Goal: Task Accomplishment & Management: Complete application form

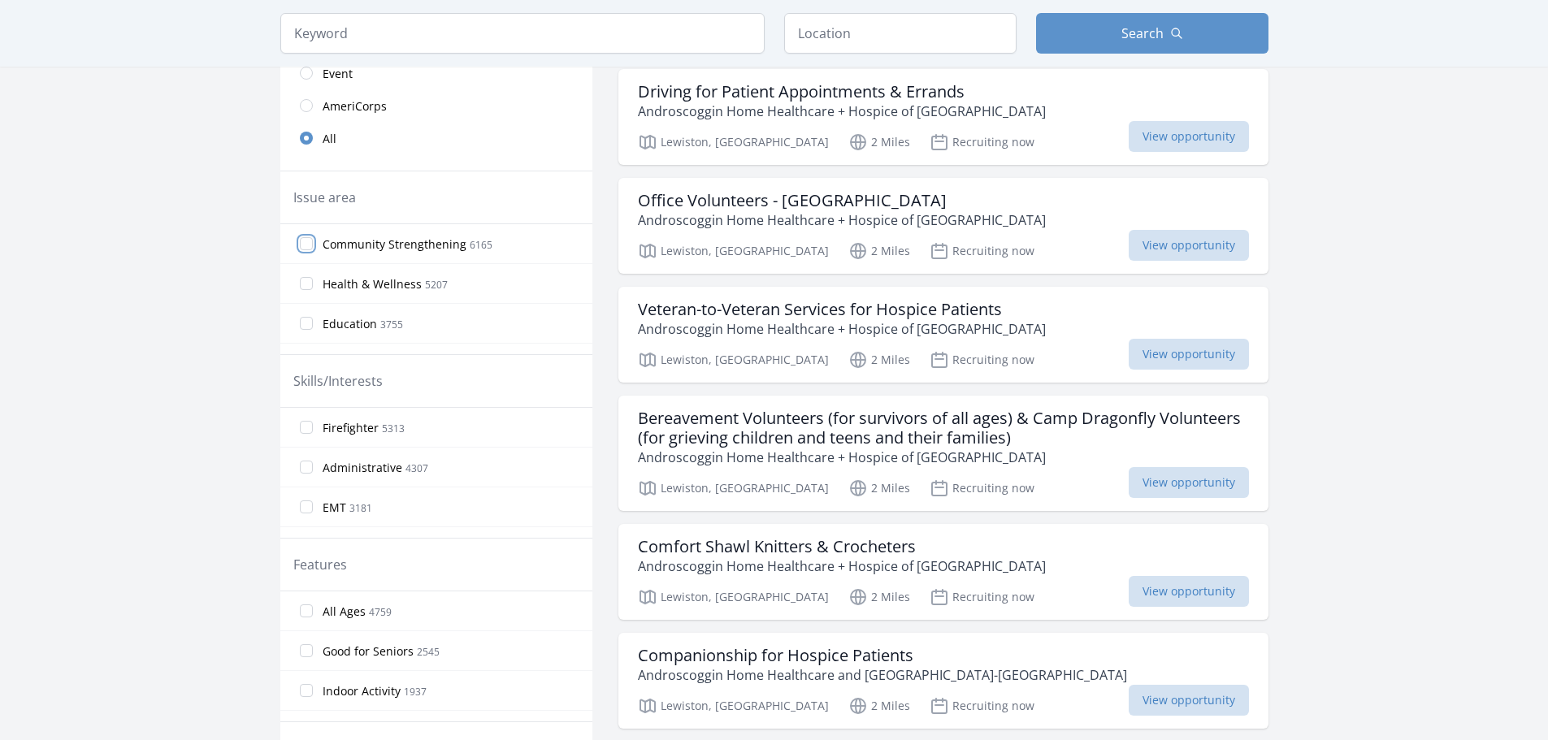
click at [302, 238] on input "Community Strengthening 6165" at bounding box center [306, 243] width 13 height 13
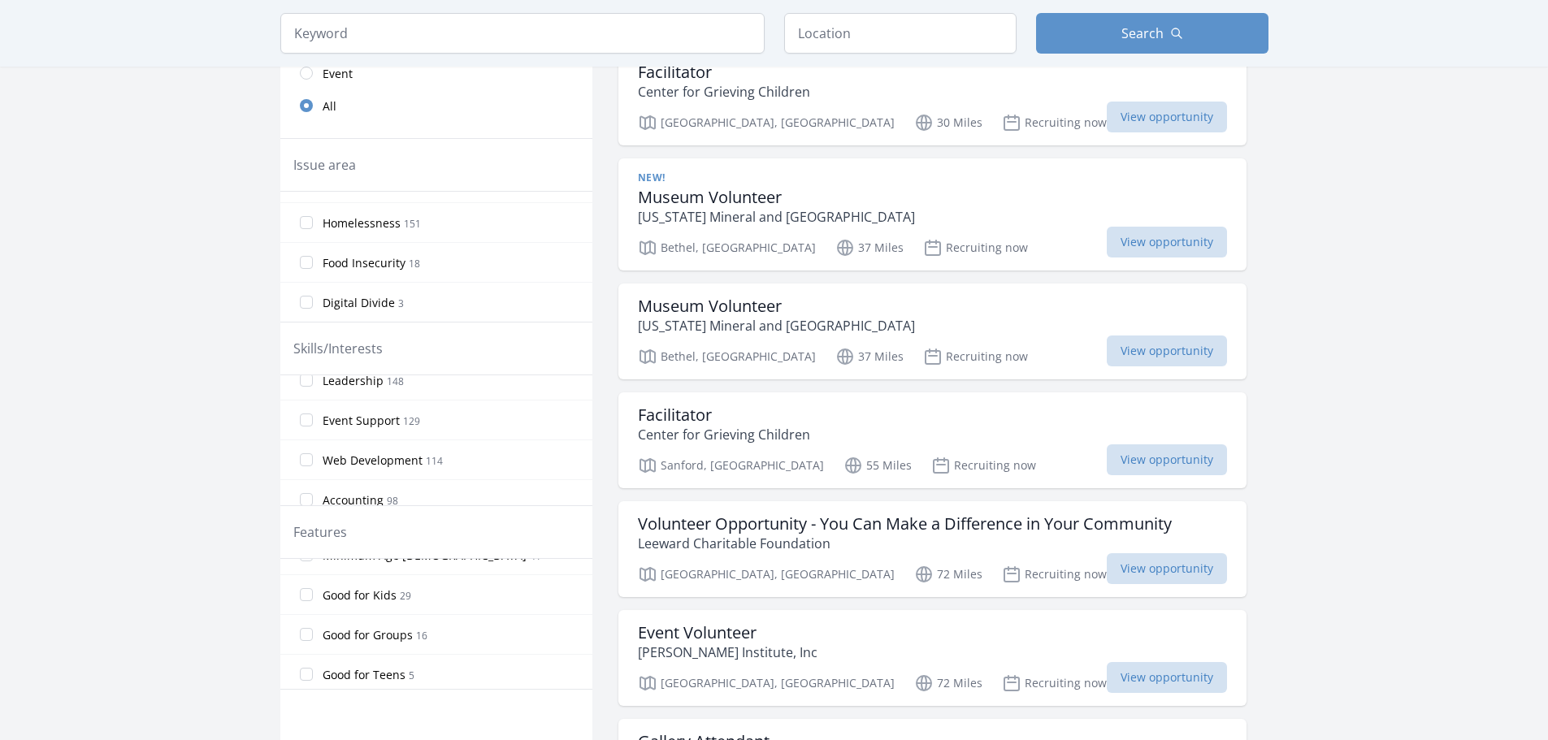
scroll to position [347, 0]
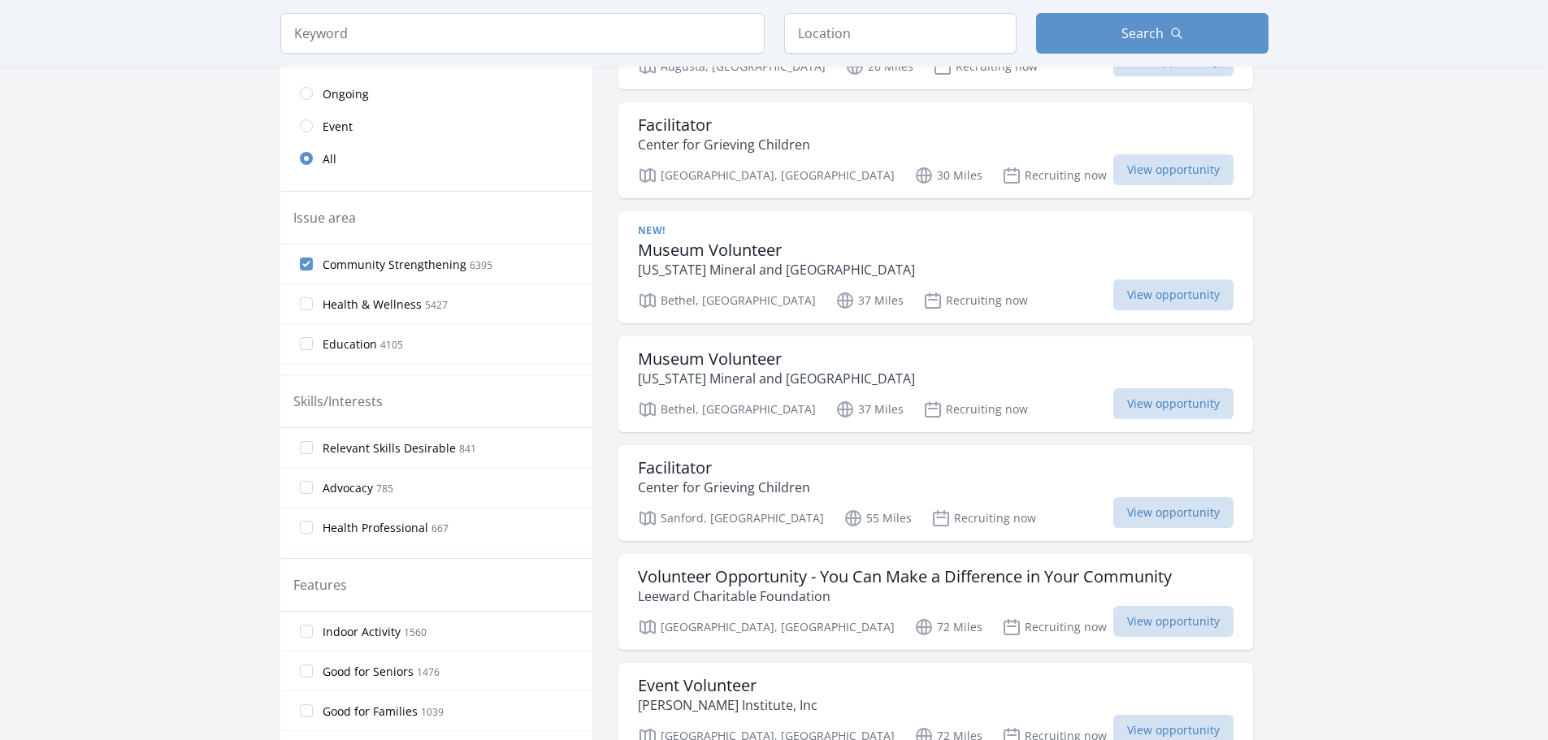
scroll to position [325, 0]
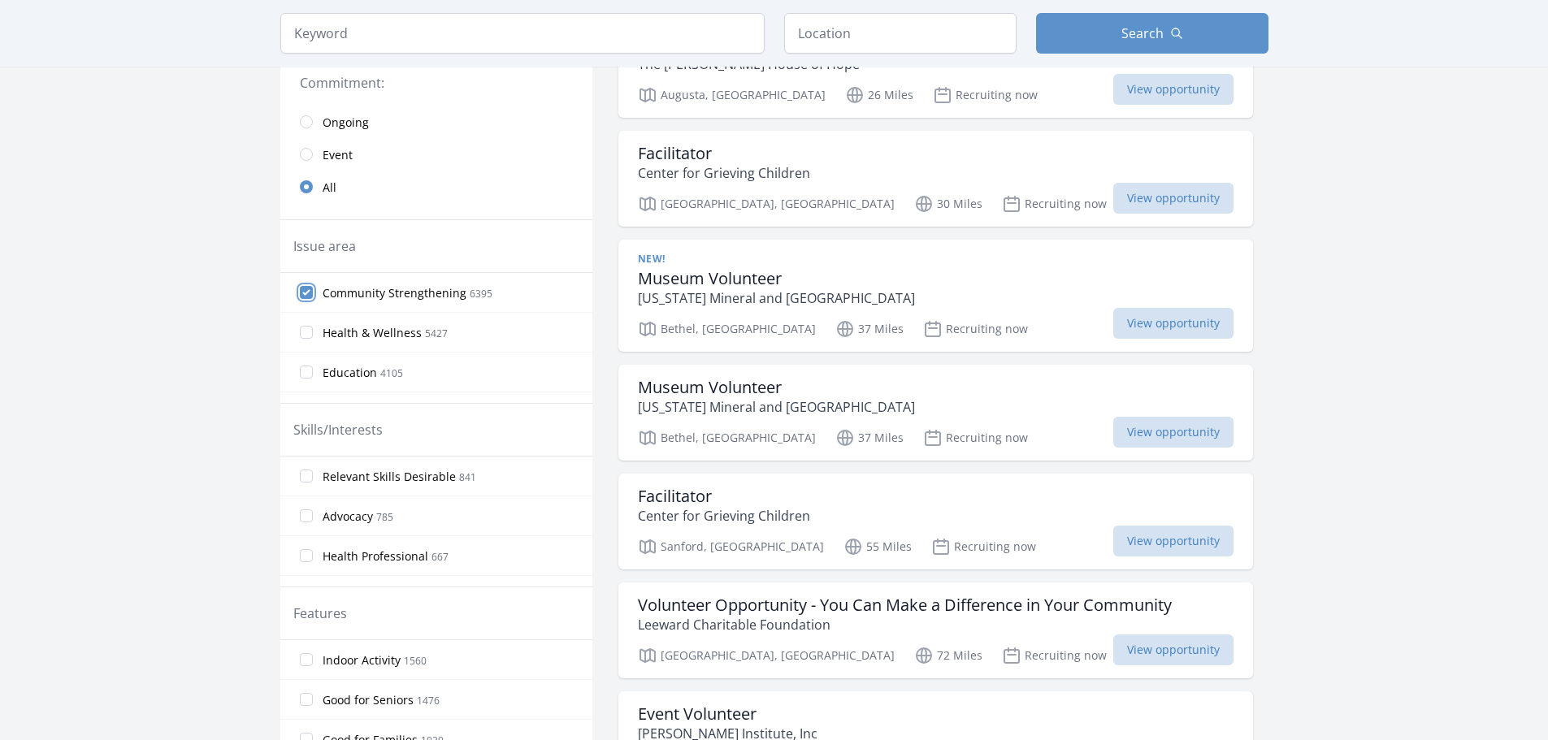
click at [311, 290] on input "Community Strengthening 6395" at bounding box center [306, 292] width 13 height 13
click at [307, 295] on input "Community Strengthening 6395" at bounding box center [306, 292] width 13 height 13
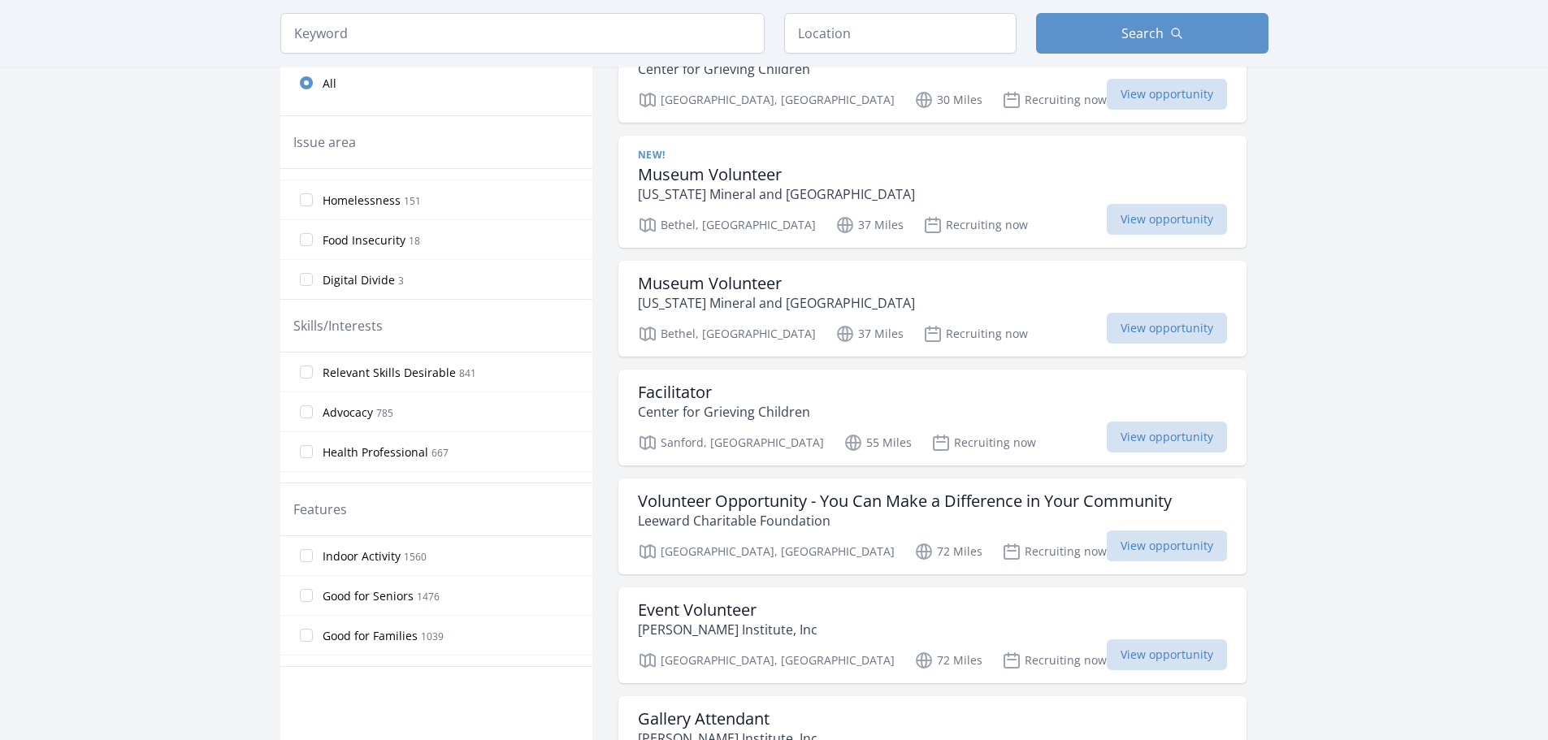
scroll to position [406, 0]
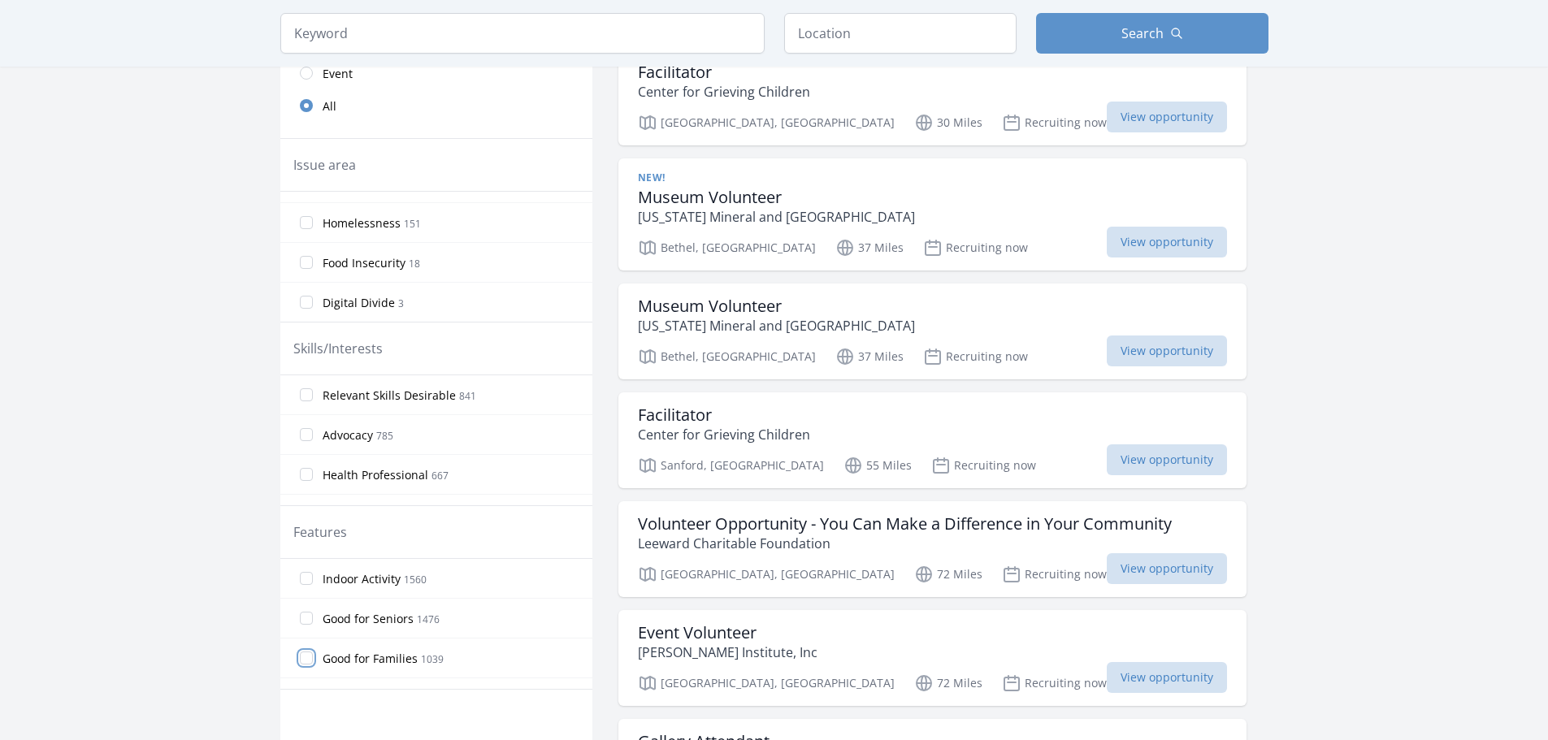
click at [311, 662] on input "Good for Families 1039" at bounding box center [306, 658] width 13 height 13
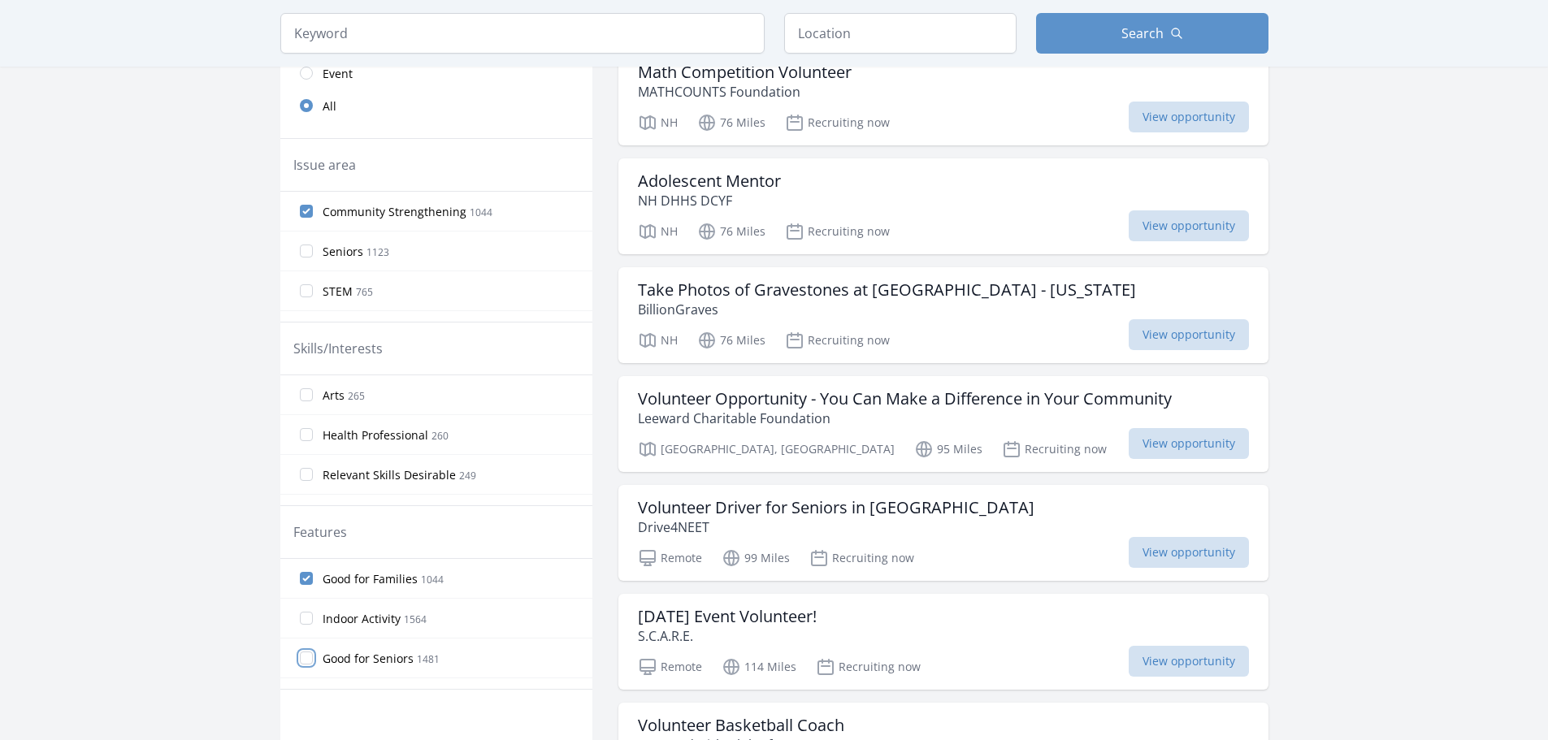
click at [307, 658] on input "Good for Seniors 1481" at bounding box center [306, 658] width 13 height 13
click at [293, 628] on label "Indoor Activity 1564" at bounding box center [436, 618] width 312 height 33
click at [300, 625] on input "Indoor Activity 1564" at bounding box center [306, 618] width 13 height 13
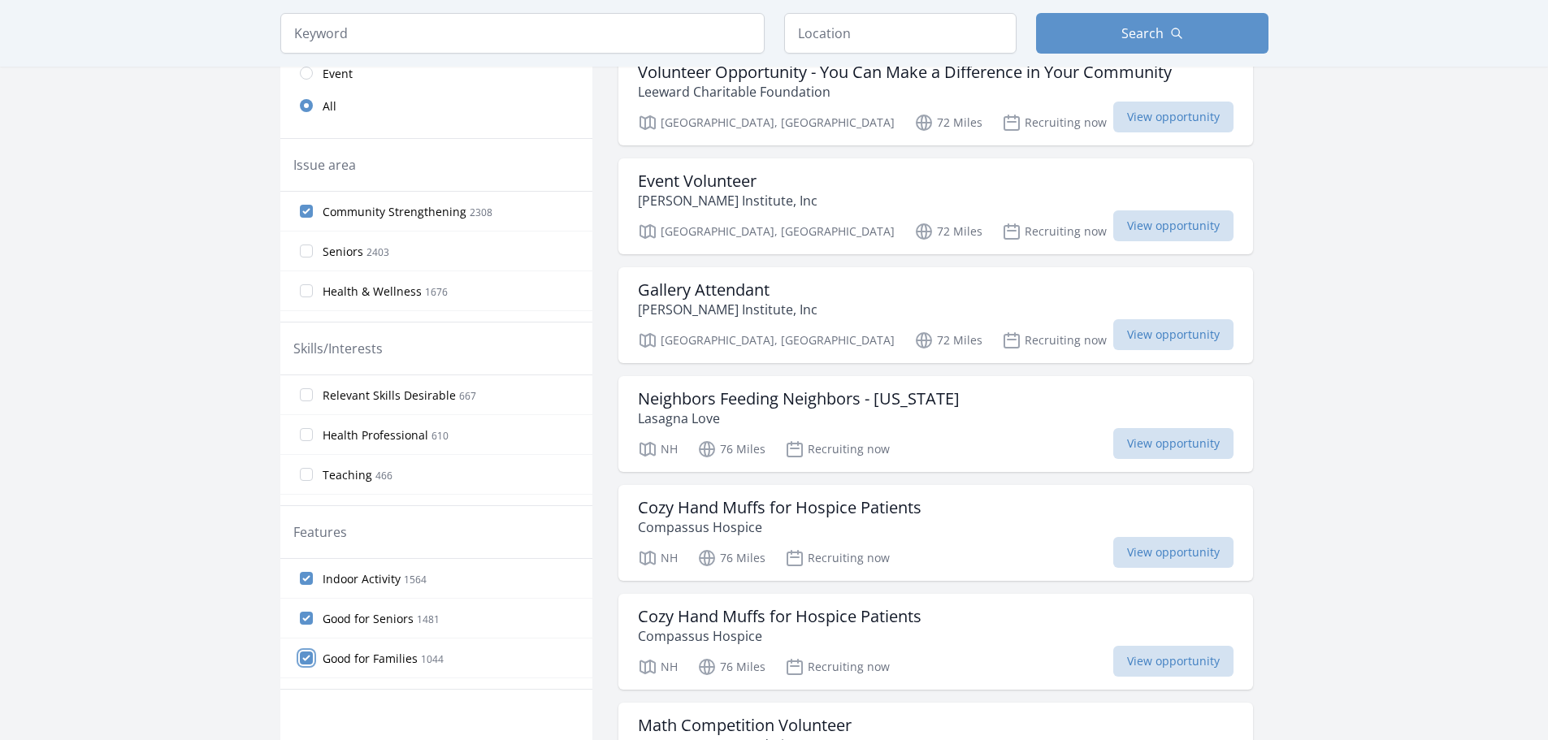
click at [308, 654] on input "Good for Families 1044" at bounding box center [306, 658] width 13 height 13
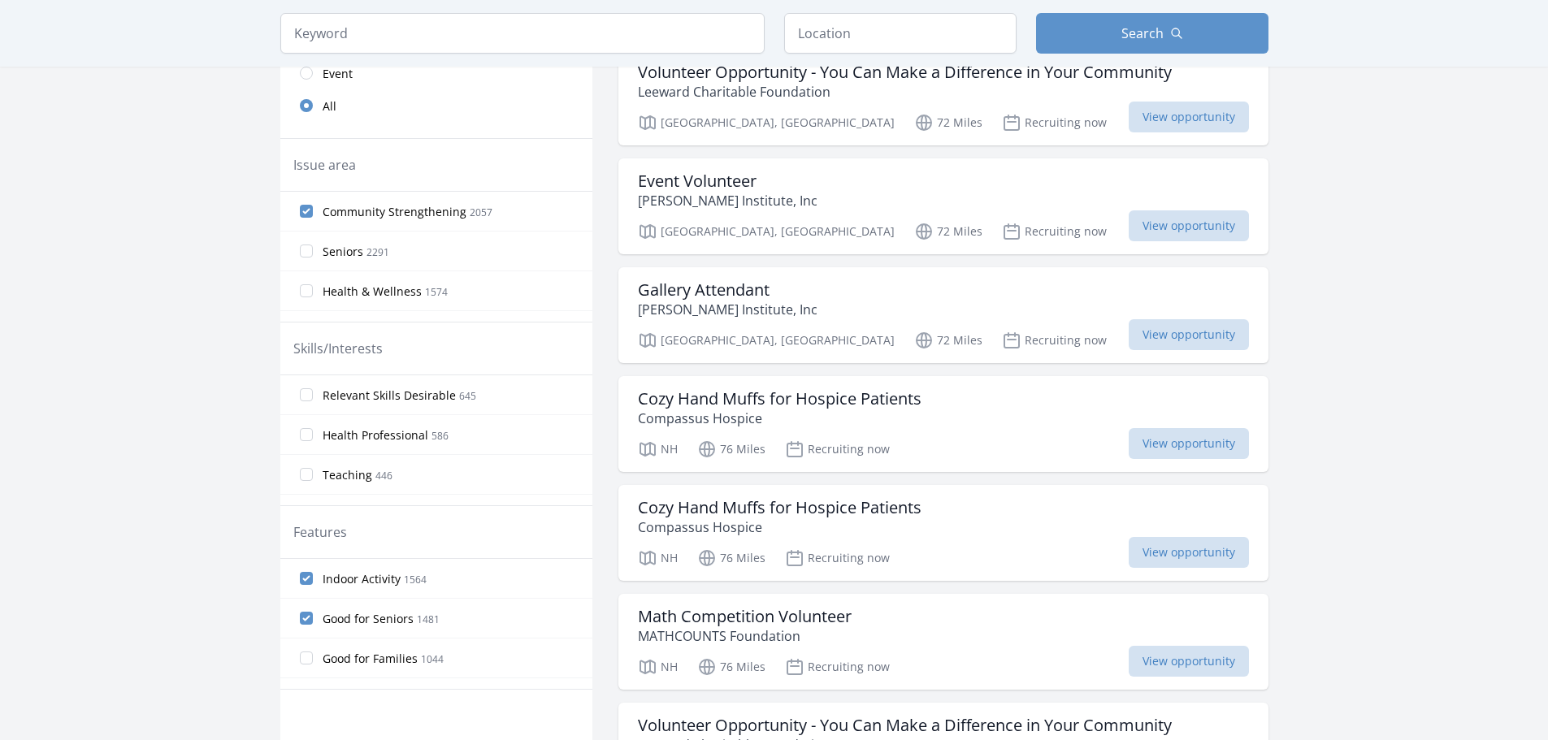
click at [311, 579] on input "Indoor Activity 1564" at bounding box center [306, 578] width 13 height 13
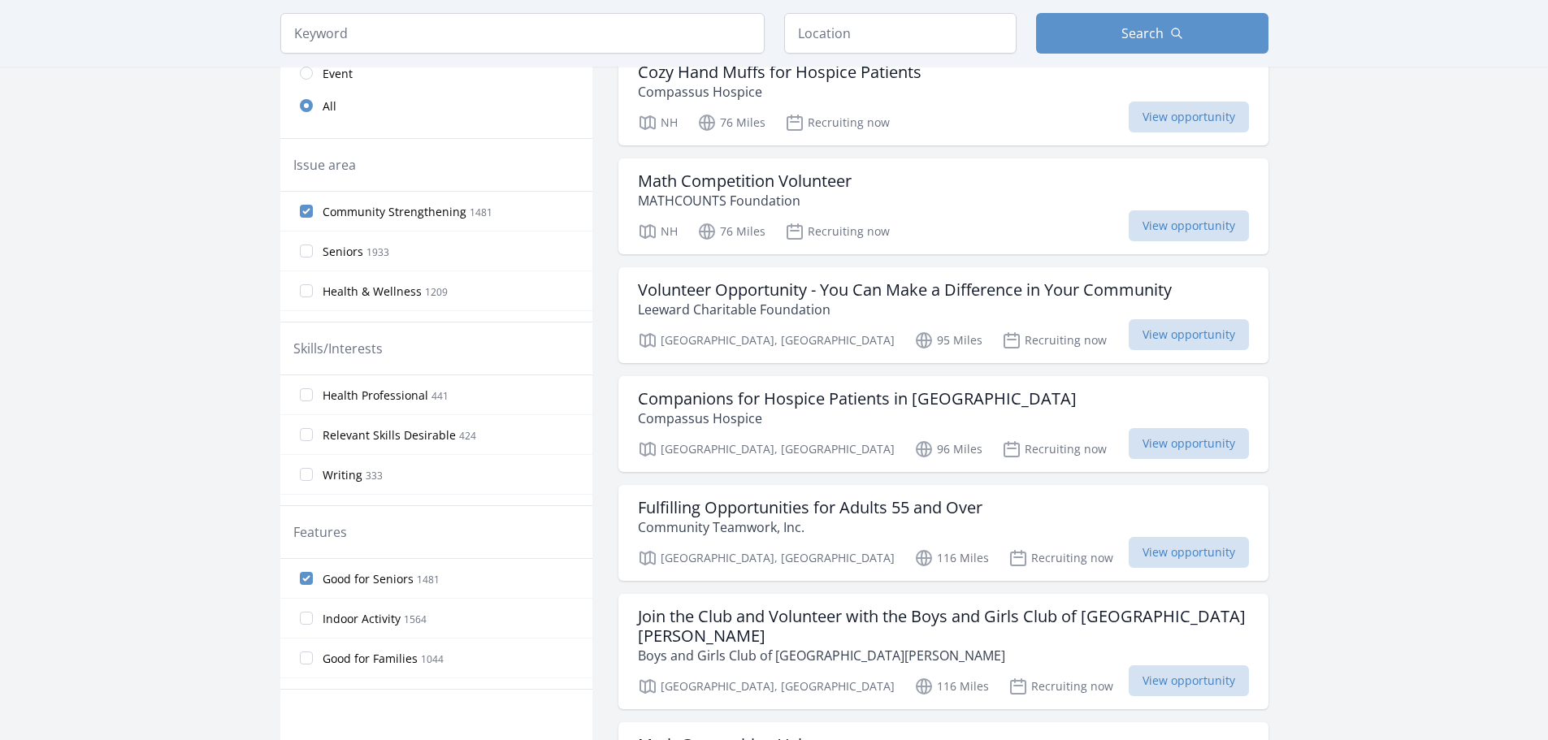
scroll to position [0, 0]
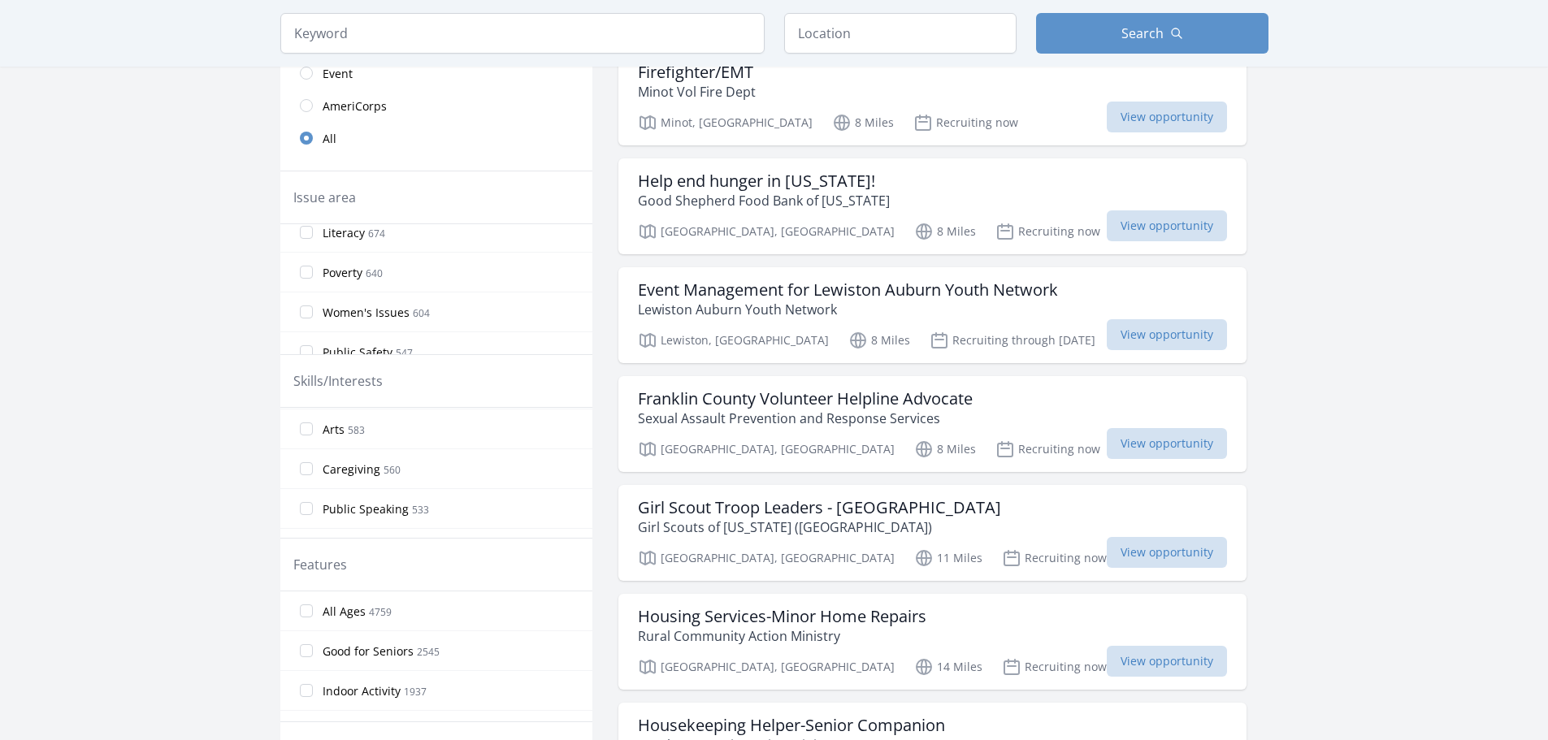
scroll to position [1057, 0]
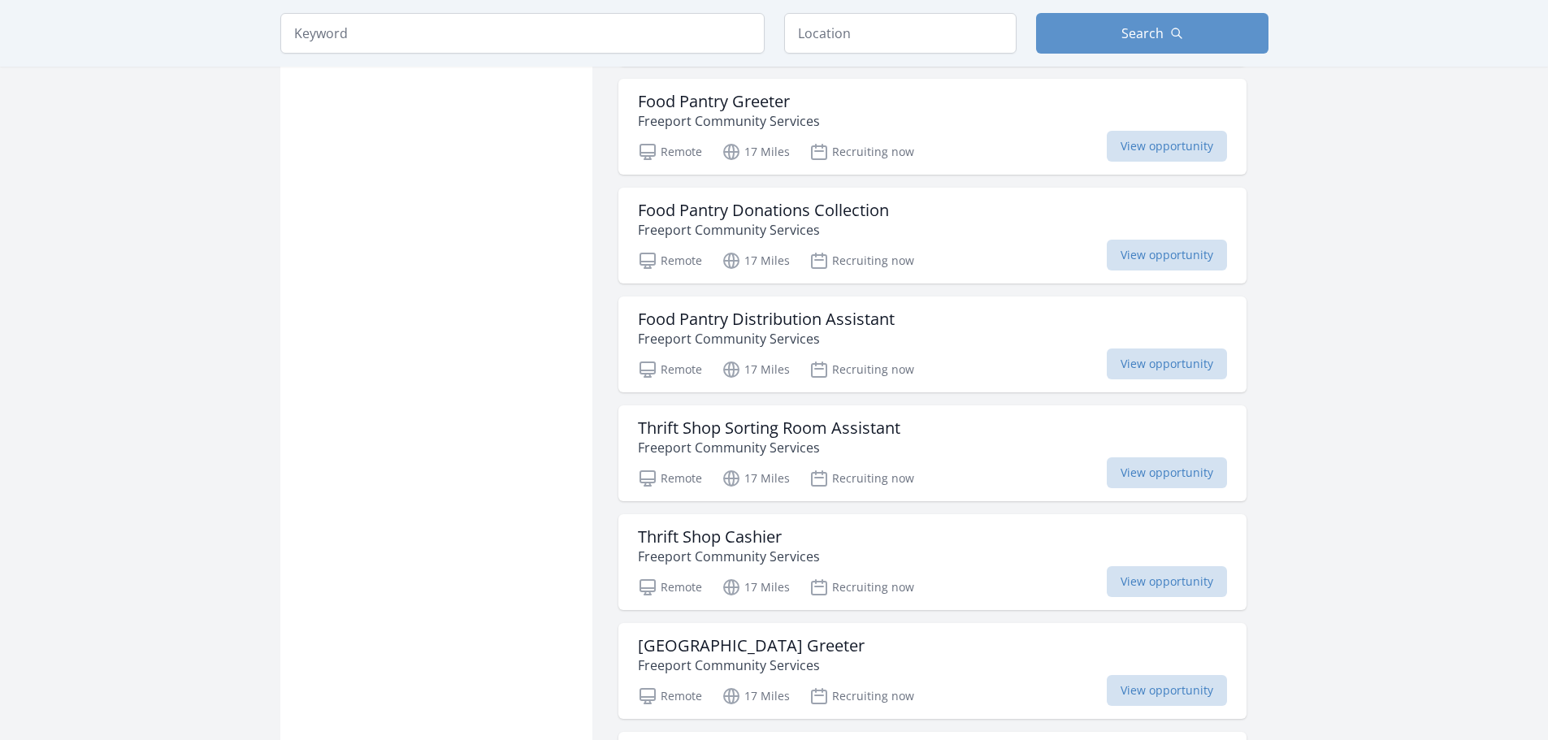
scroll to position [2430, 0]
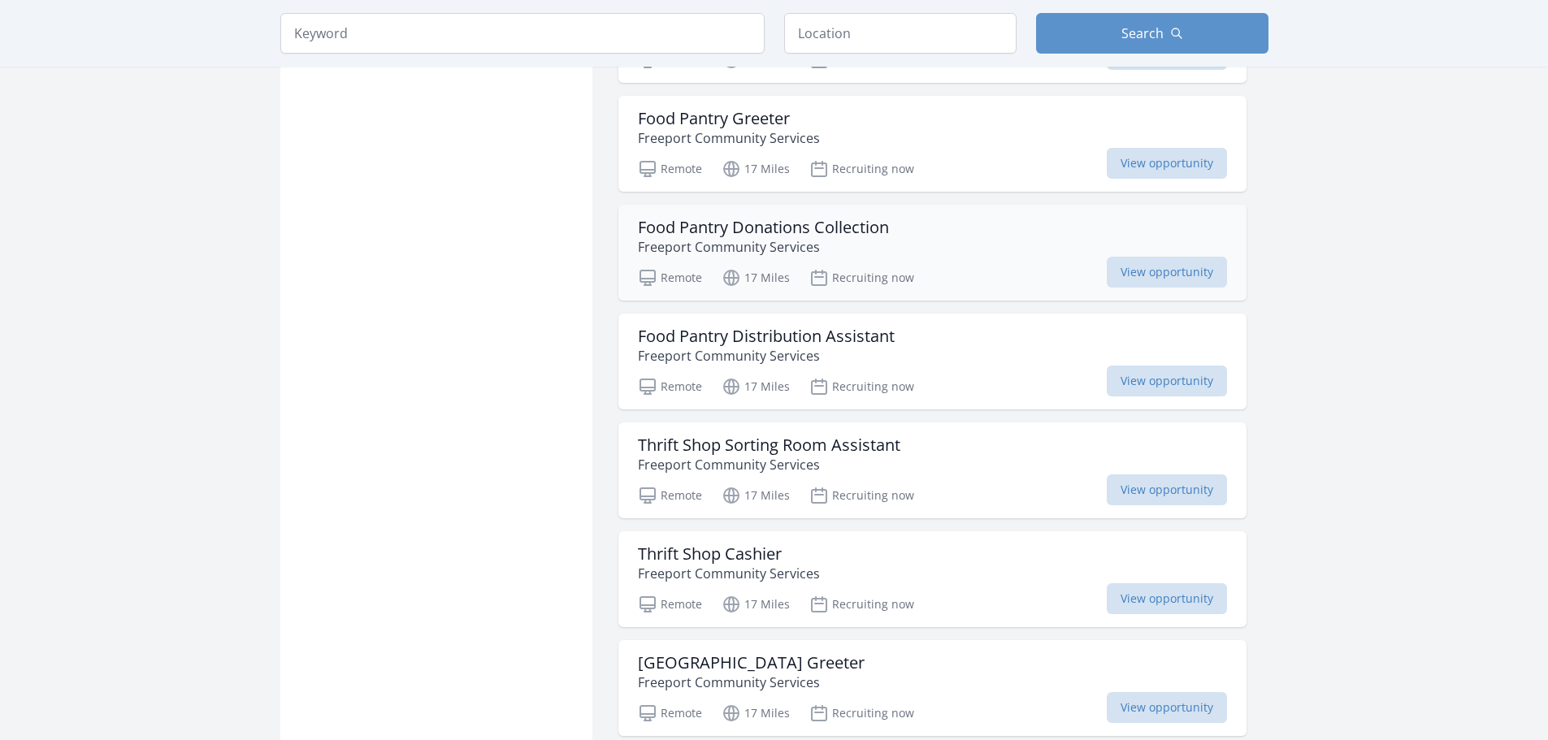
click at [827, 242] on p "Freeport Community Services" at bounding box center [763, 247] width 251 height 20
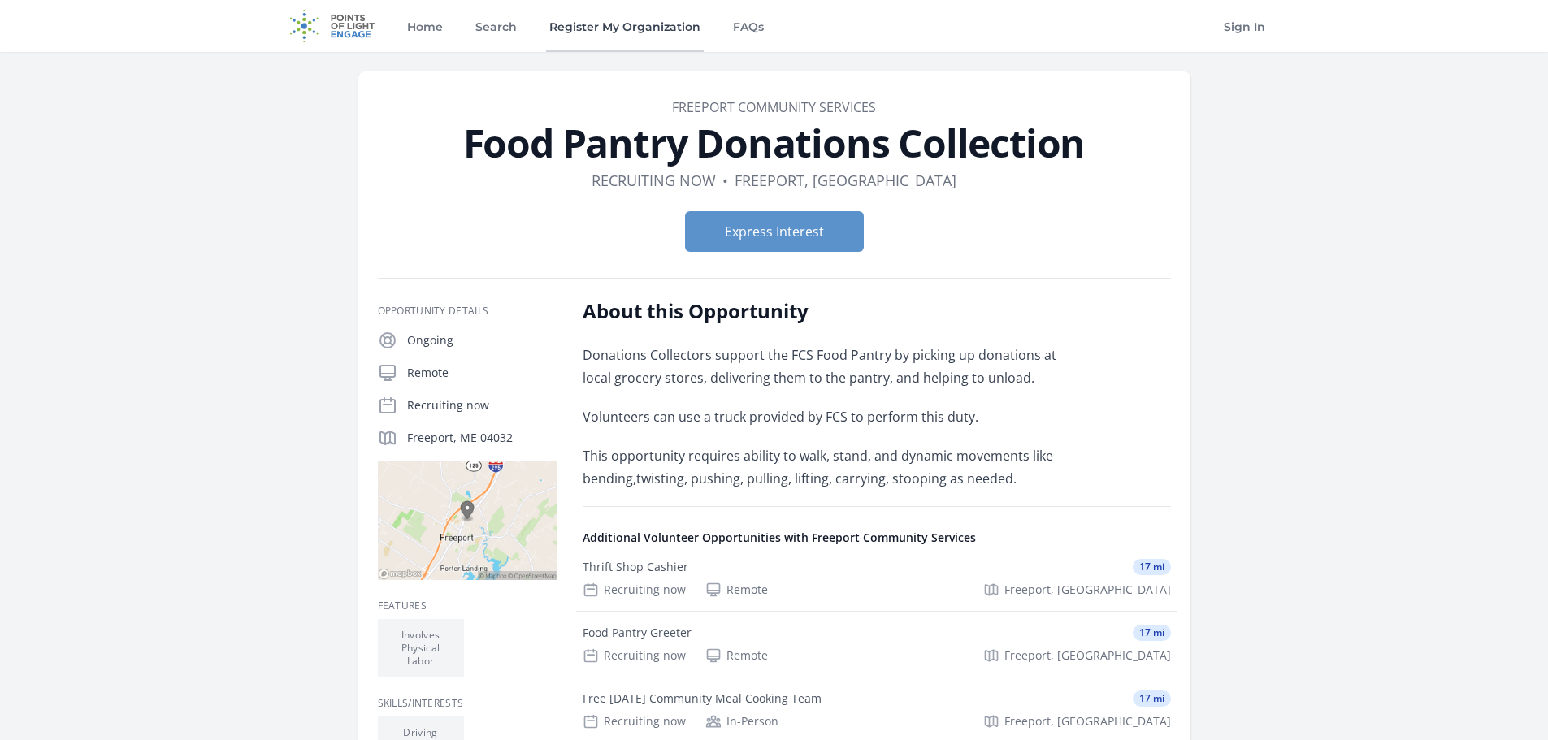
click at [659, 29] on link "Register My Organization" at bounding box center [625, 26] width 158 height 52
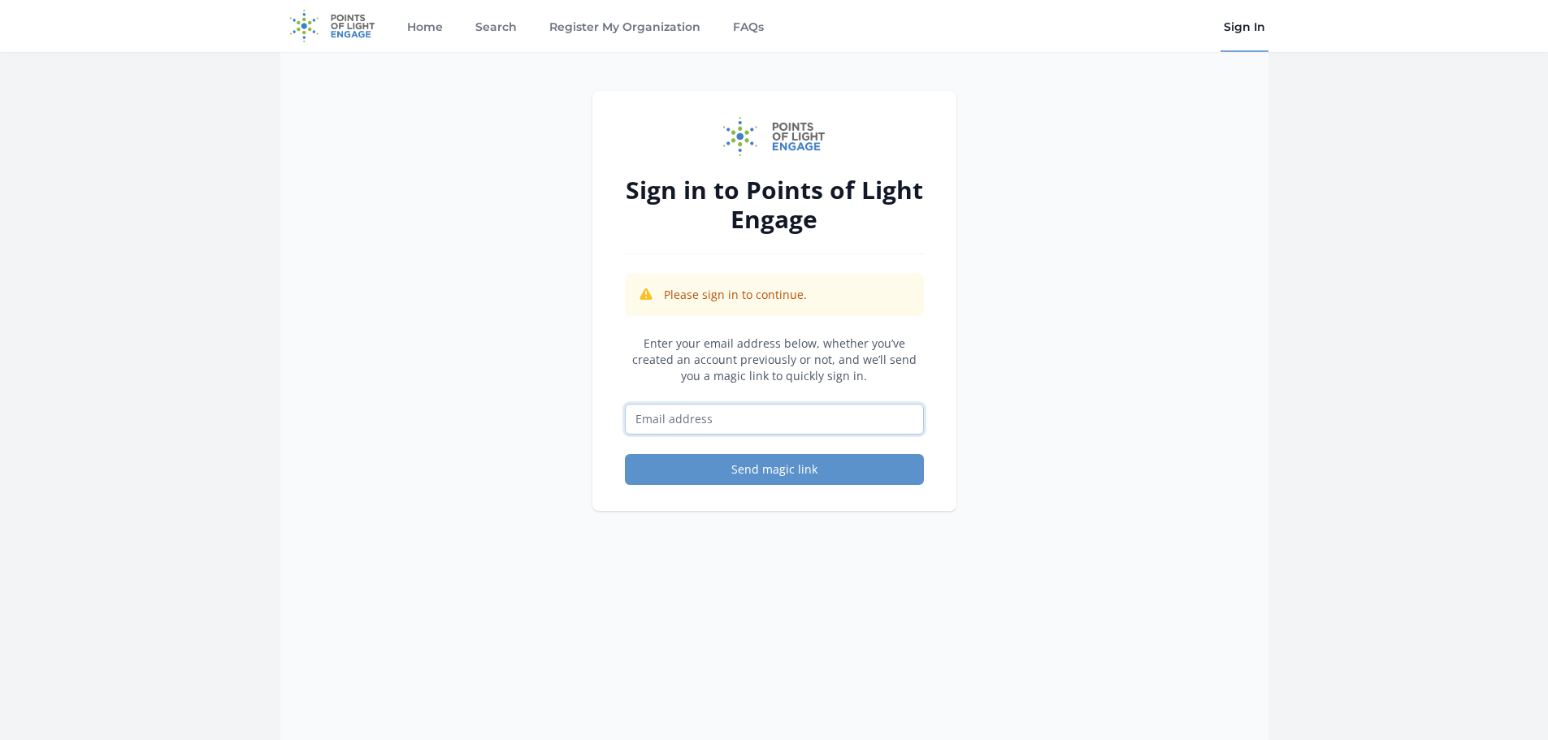
drag, startPoint x: 685, startPoint y: 404, endPoint x: 678, endPoint y: 409, distance: 8.8
click at [680, 407] on input "Email address" at bounding box center [774, 419] width 299 height 31
type input "savagekennady@gmail.com"
click at [799, 478] on button "Send magic link" at bounding box center [774, 469] width 299 height 31
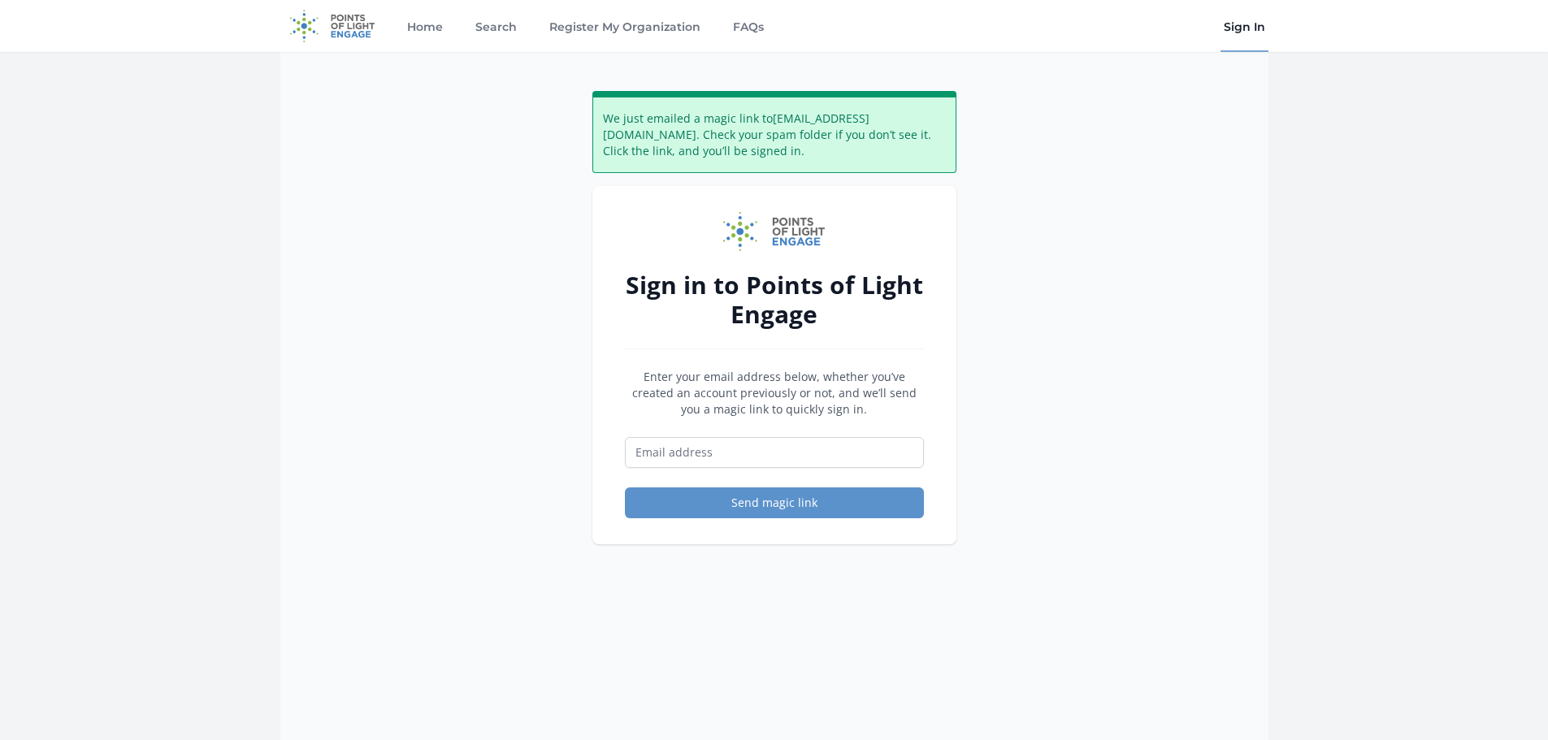
click at [355, 27] on img at bounding box center [332, 26] width 105 height 52
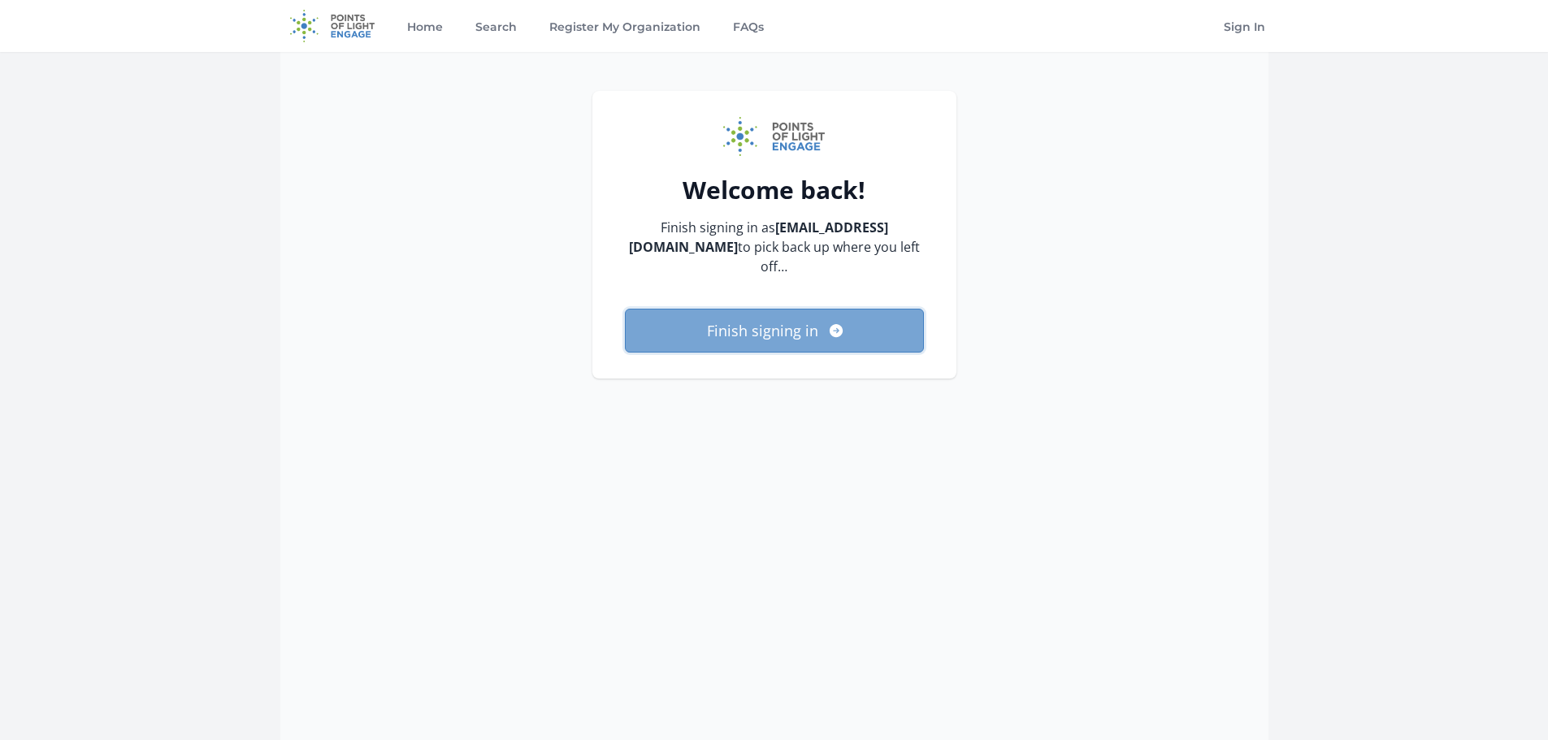
click at [844, 309] on button "Finish signing in" at bounding box center [774, 331] width 299 height 44
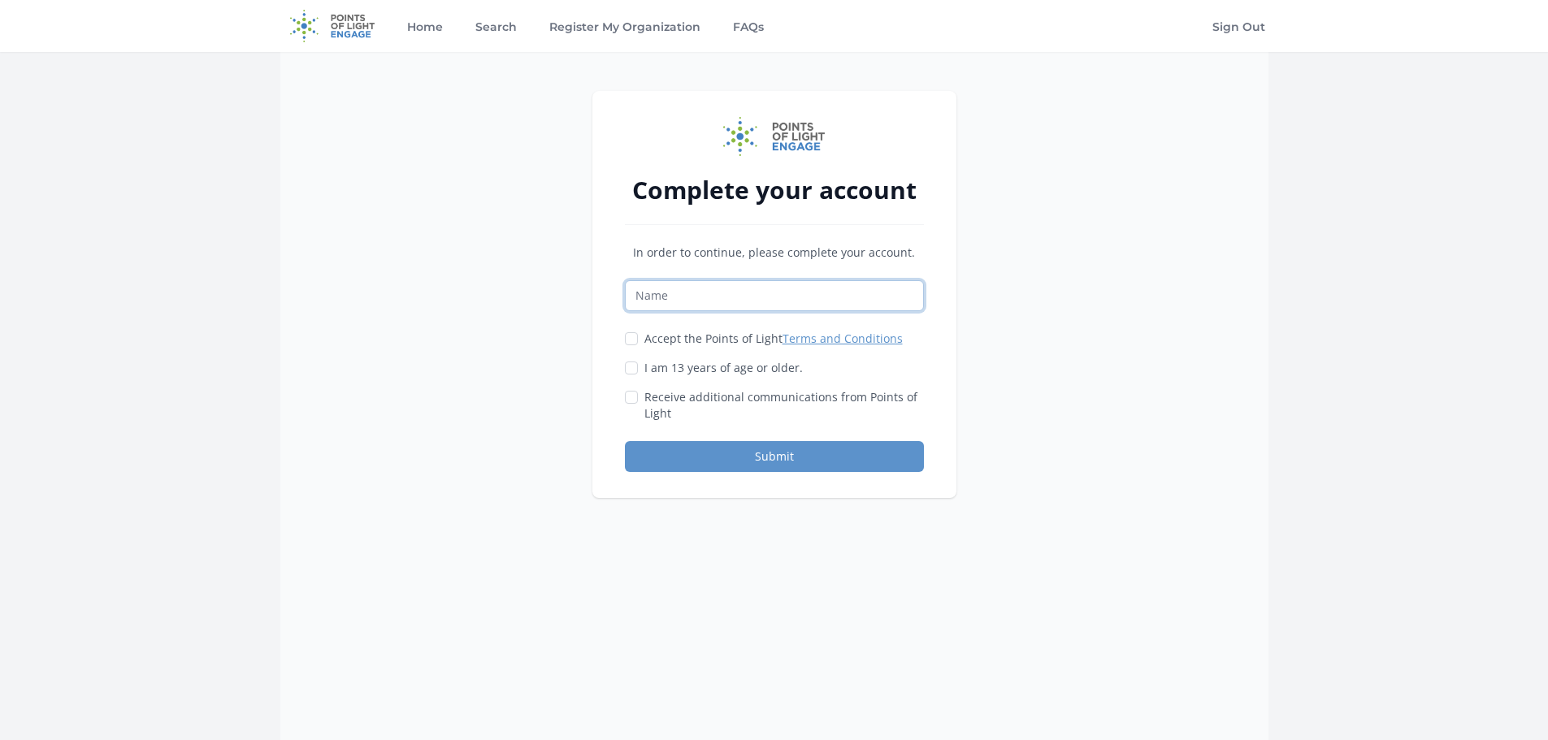
click at [755, 292] on input "Name" at bounding box center [774, 295] width 299 height 31
type input "[PERSON_NAME]"
click at [631, 337] on input "Accept the Points of Light Terms and Conditions" at bounding box center [631, 338] width 13 height 13
checkbox input "true"
click at [635, 369] on input "I am 13 years of age or older." at bounding box center [631, 368] width 13 height 13
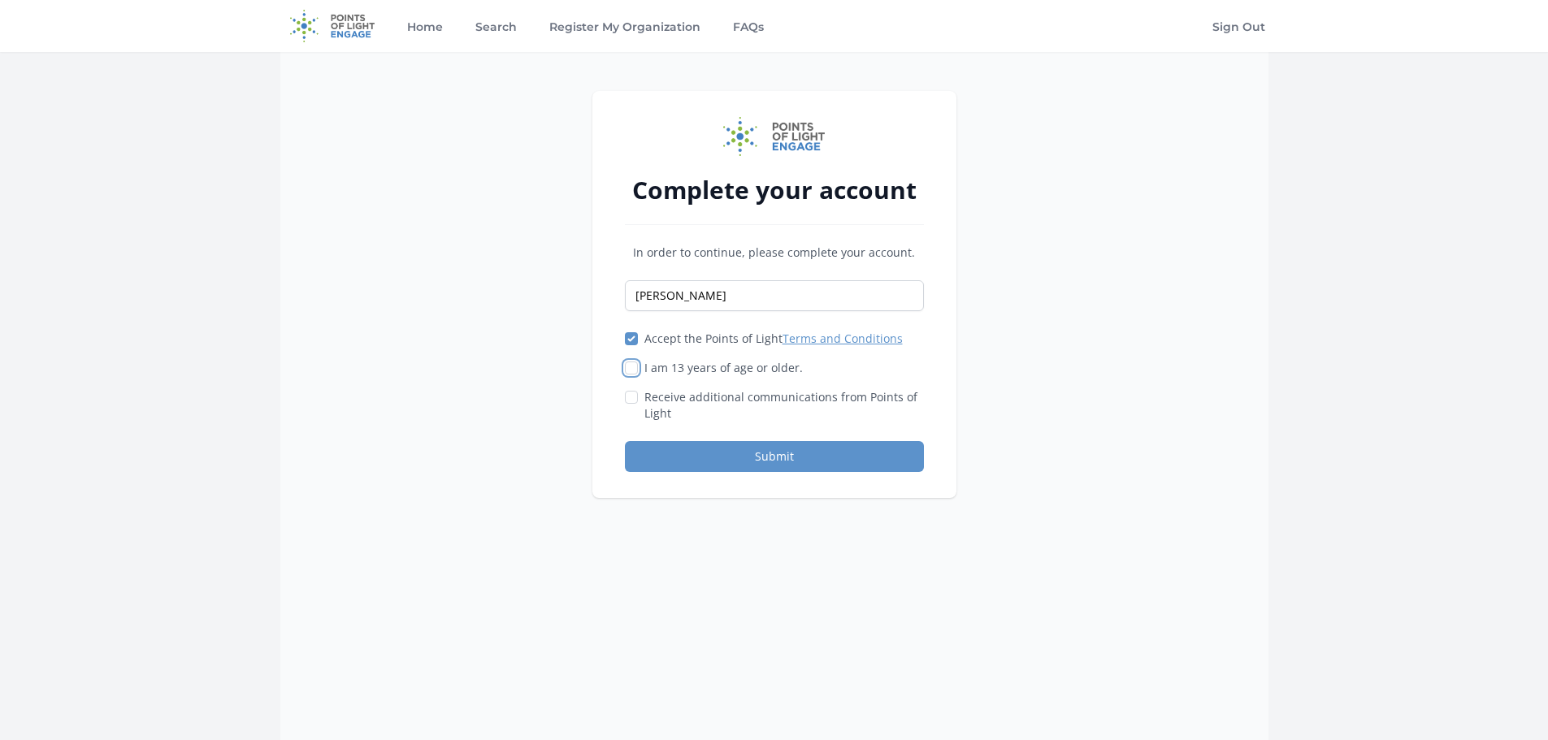
checkbox input "true"
click at [705, 453] on button "Submit" at bounding box center [774, 456] width 299 height 31
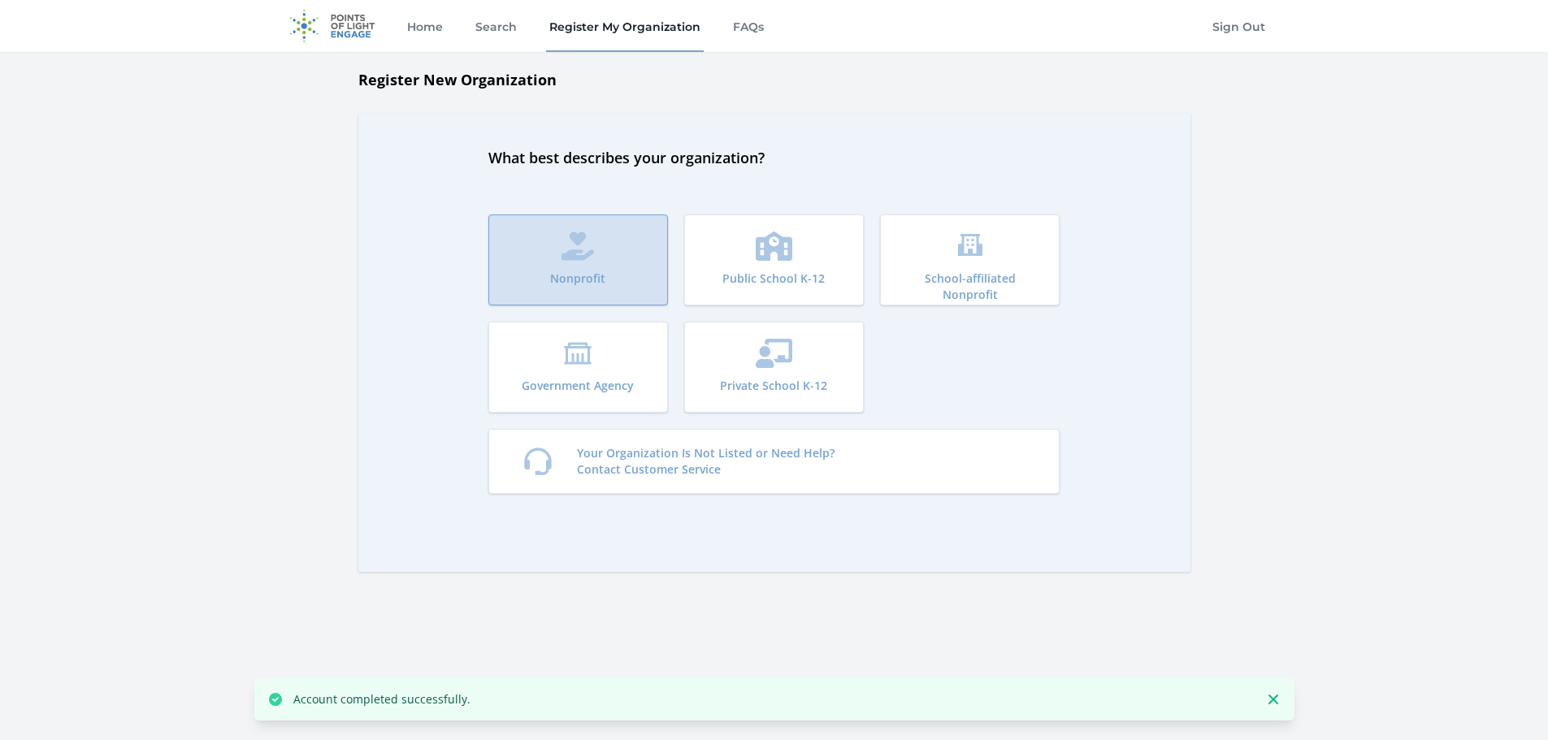
click at [572, 263] on button "Nonprofit" at bounding box center [579, 260] width 180 height 91
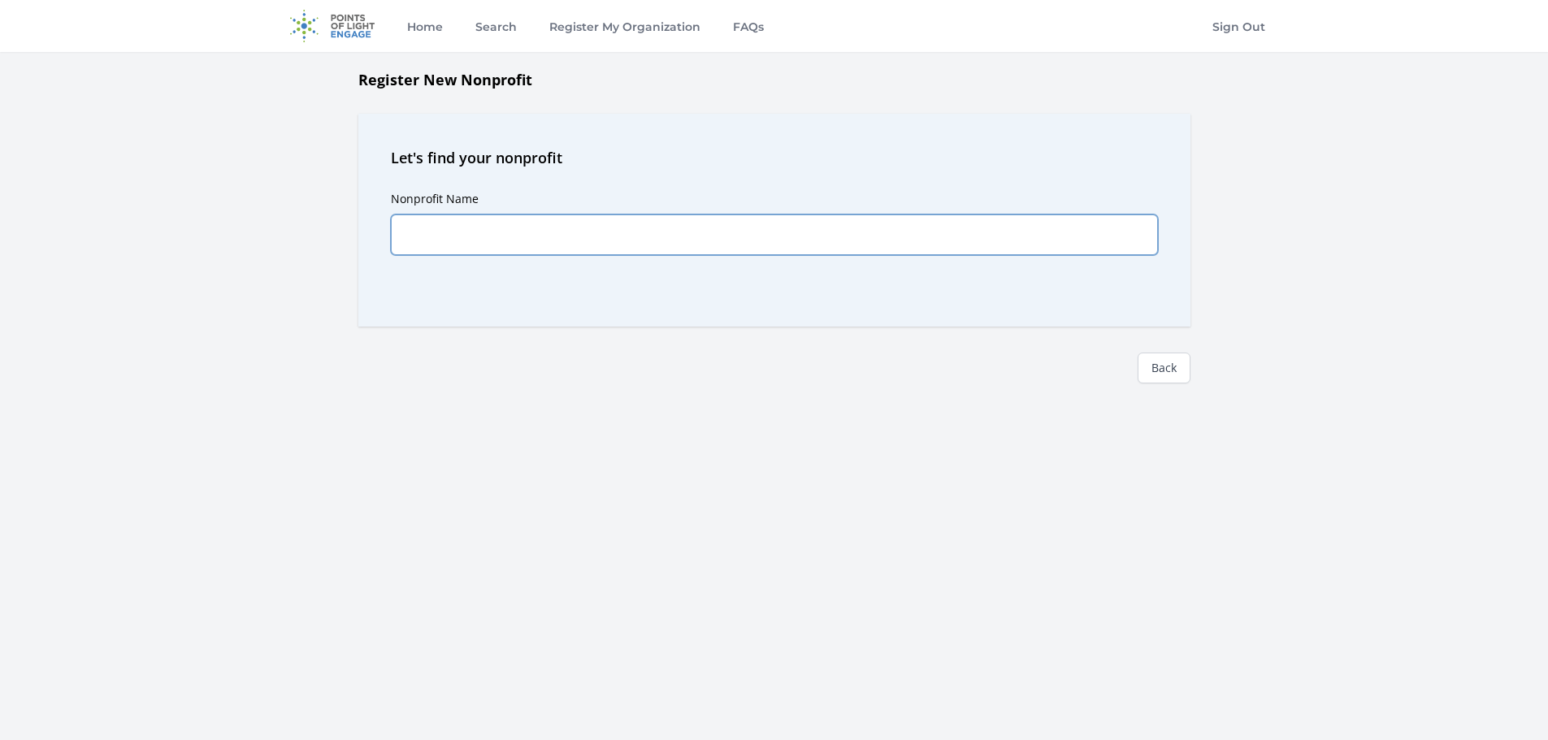
click at [466, 235] on input "Nonprofit Name" at bounding box center [774, 235] width 767 height 41
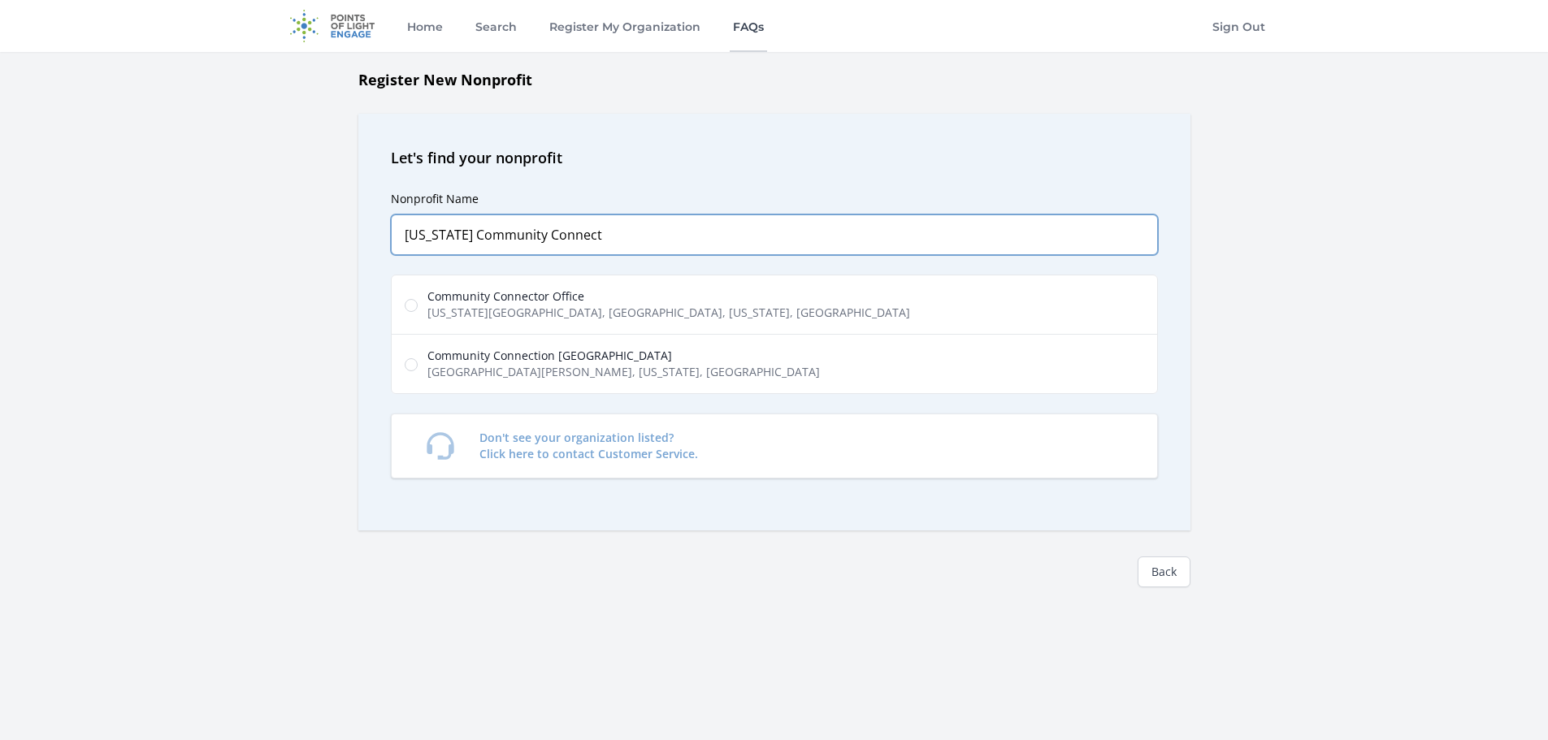
type input "Maine Community Connect"
click at [737, 29] on link "FAQs" at bounding box center [748, 26] width 37 height 52
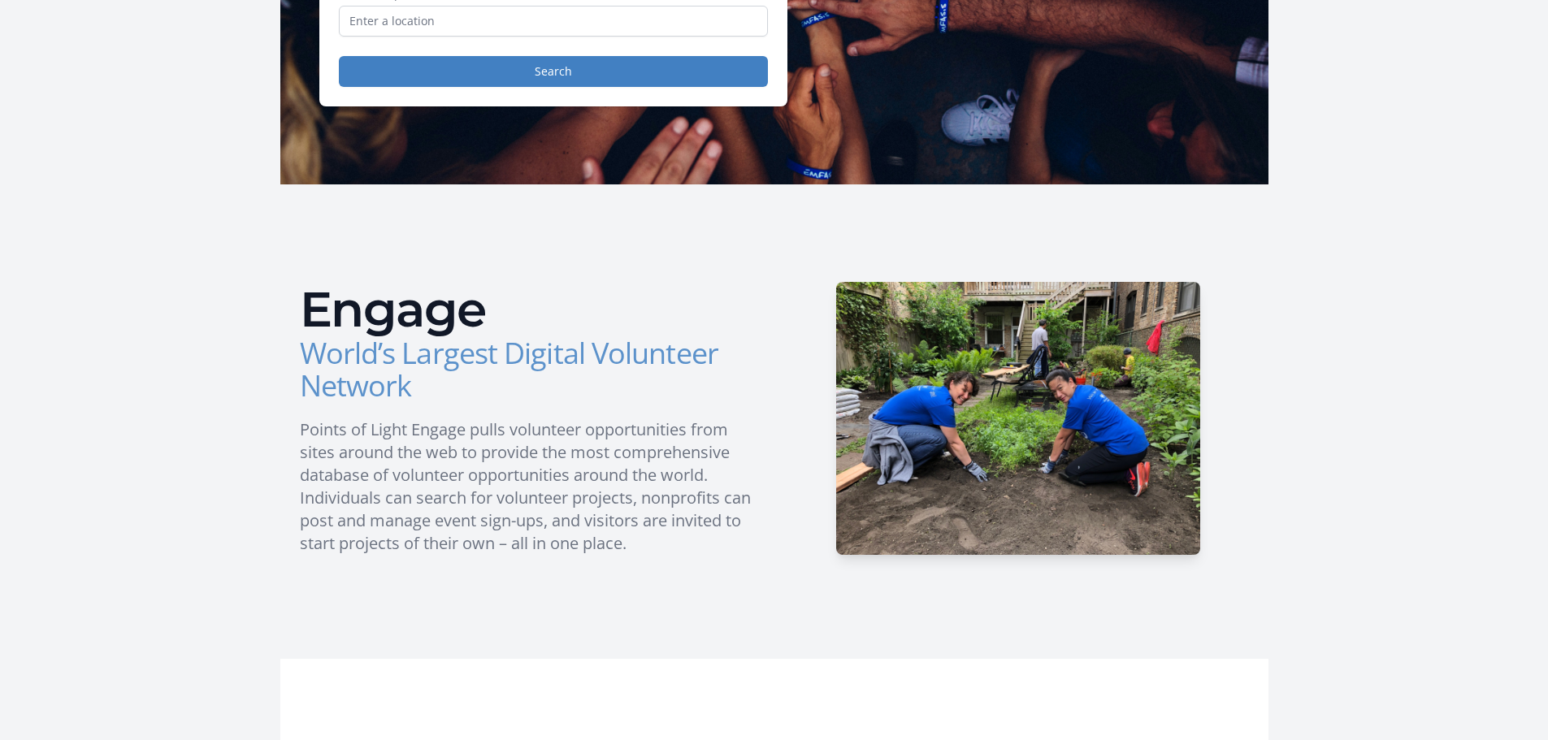
scroll to position [81, 0]
